Goal: Information Seeking & Learning: Learn about a topic

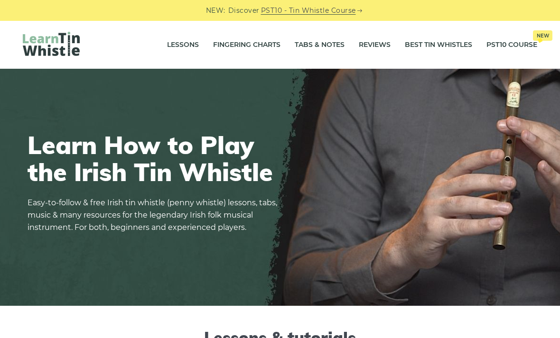
click at [333, 44] on link "Tabs & Notes" at bounding box center [320, 45] width 50 height 24
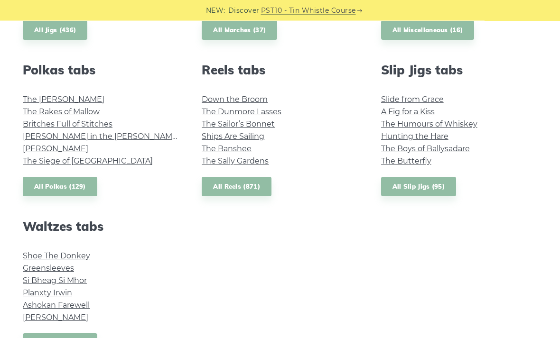
scroll to position [671, 0]
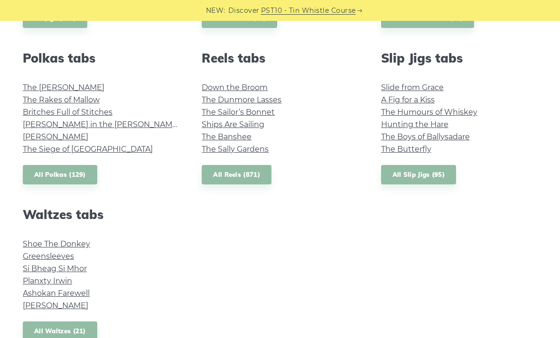
click at [260, 173] on link "All Reels (871)" at bounding box center [237, 174] width 70 height 19
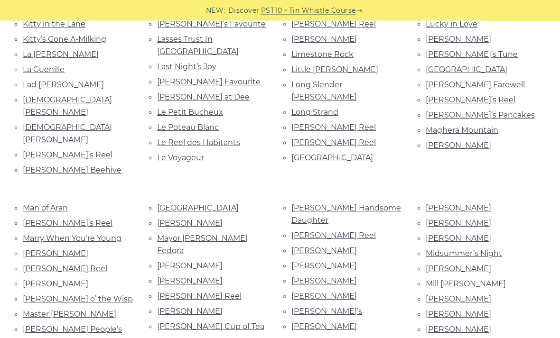
scroll to position [1313, 0]
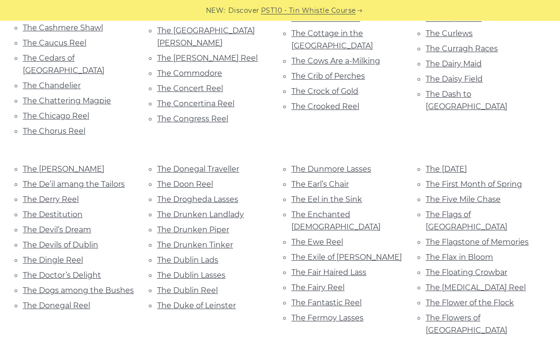
scroll to position [2785, 0]
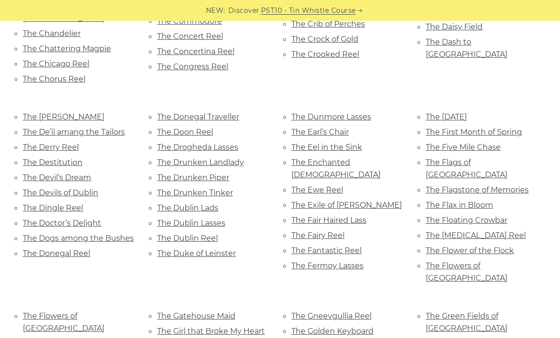
scroll to position [2840, 0]
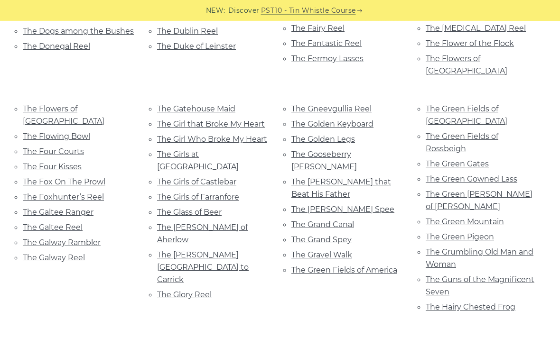
scroll to position [3045, 0]
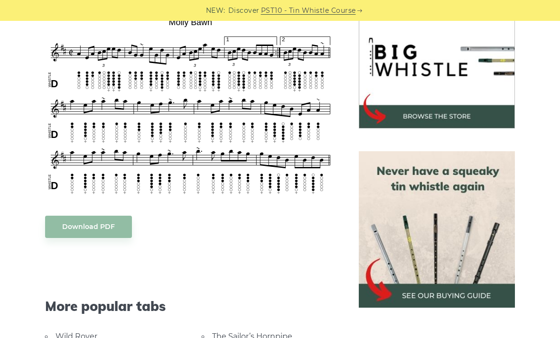
scroll to position [300, 0]
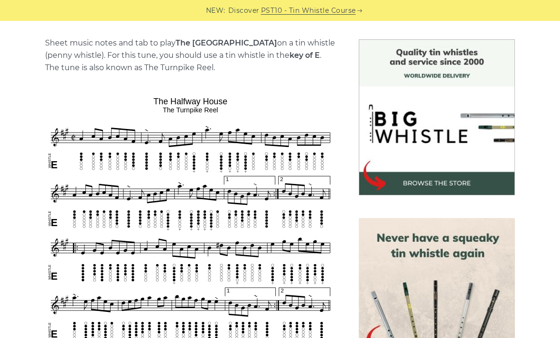
scroll to position [233, 0]
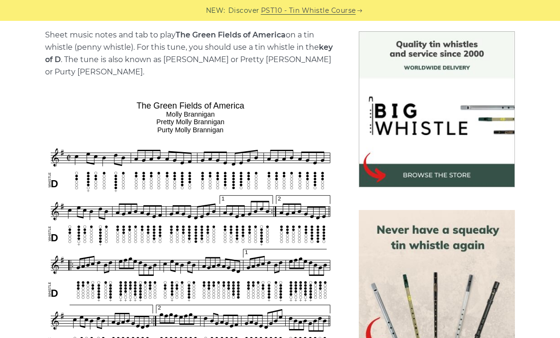
scroll to position [241, 0]
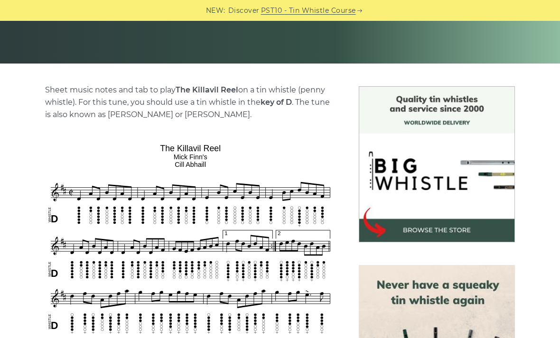
scroll to position [186, 0]
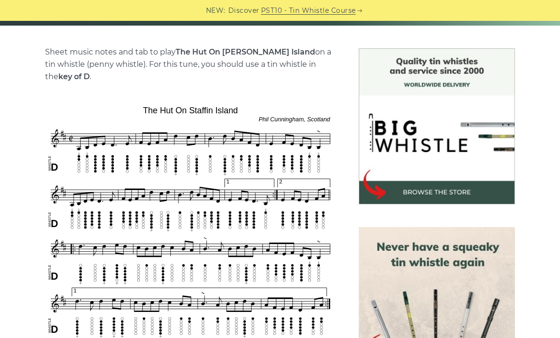
scroll to position [254, 0]
